Goal: Navigation & Orientation: Find specific page/section

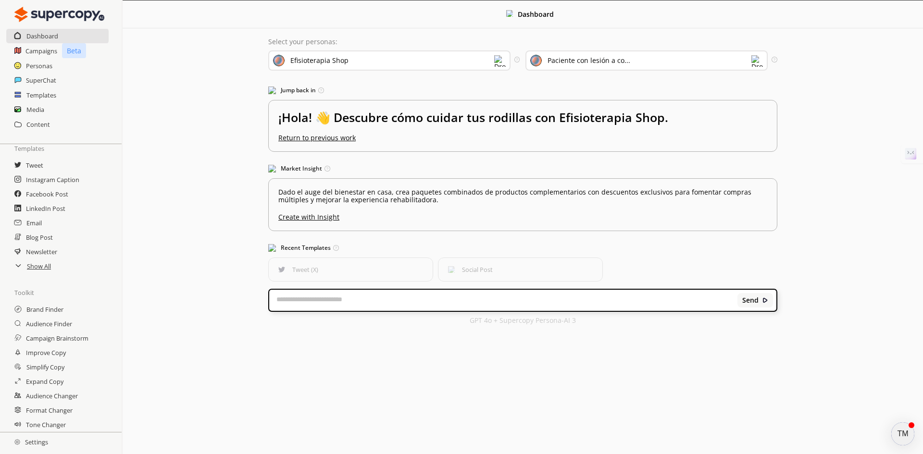
drag, startPoint x: 37, startPoint y: 309, endPoint x: 130, endPoint y: 311, distance: 92.8
click at [37, 309] on h2 "Brand Finder" at bounding box center [44, 309] width 37 height 14
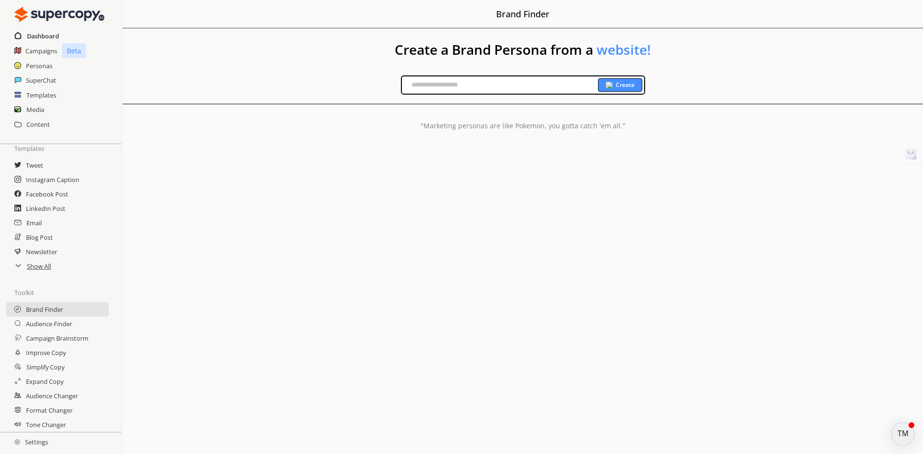
click at [29, 40] on h2 "Dashboard" at bounding box center [43, 36] width 32 height 14
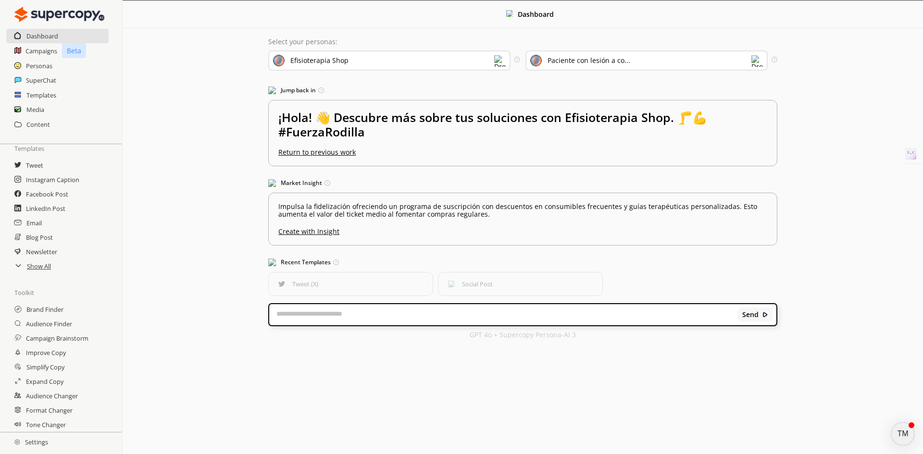
click at [310, 57] on div "Efisioterapia Shop" at bounding box center [319, 61] width 58 height 8
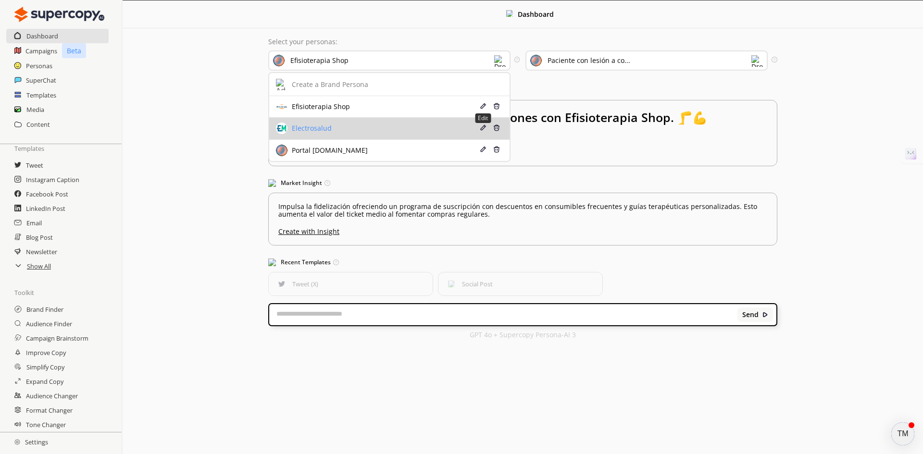
click at [484, 125] on img at bounding box center [483, 127] width 7 height 7
